Goal: Go to known website: Access a specific website the user already knows

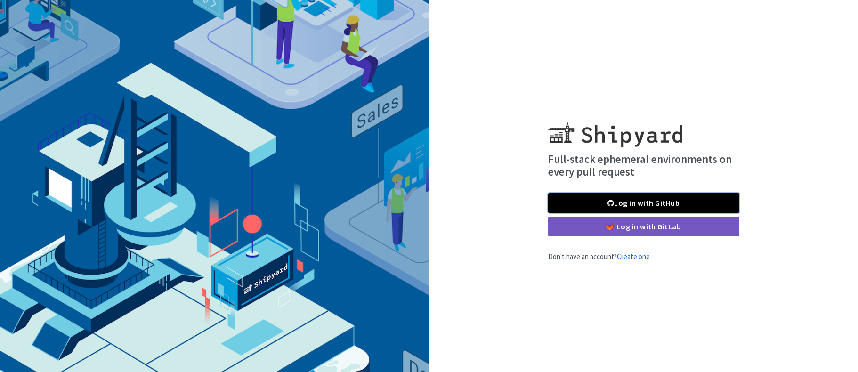
click at [657, 197] on link "Log in with GitHub" at bounding box center [643, 203] width 191 height 20
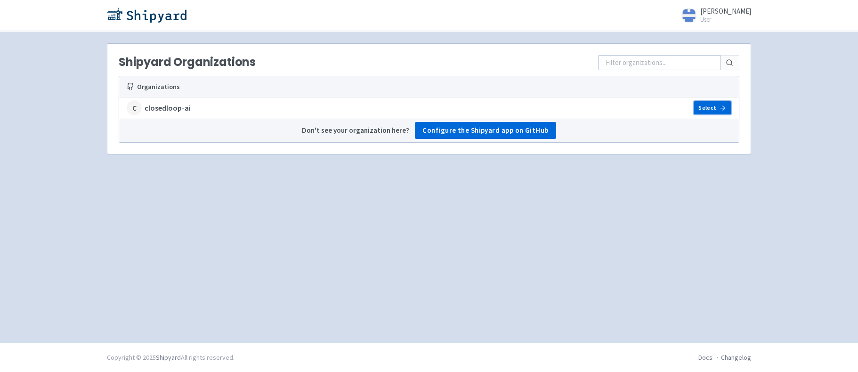
click at [712, 107] on link "Select" at bounding box center [713, 107] width 38 height 13
